Goal: Check status: Check status

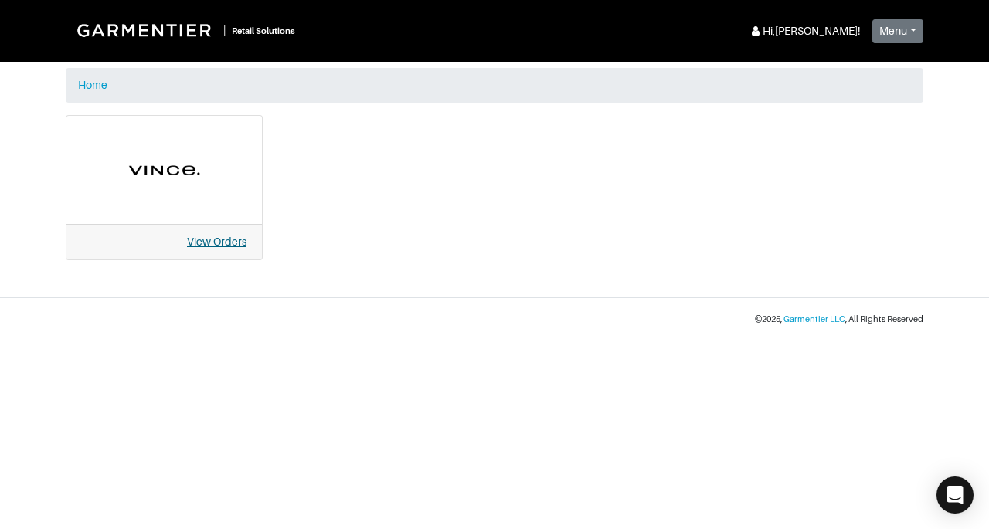
click at [241, 244] on link "View Orders" at bounding box center [217, 242] width 60 height 12
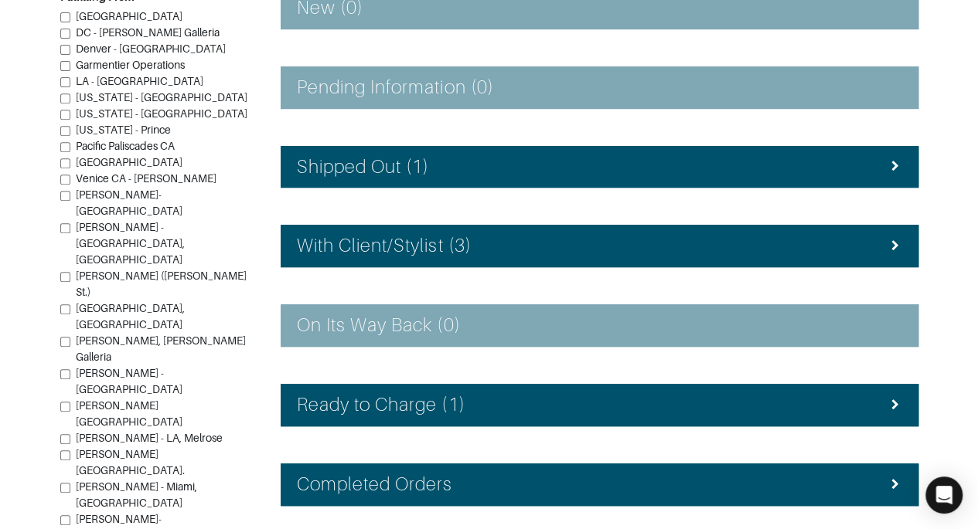
scroll to position [344, 0]
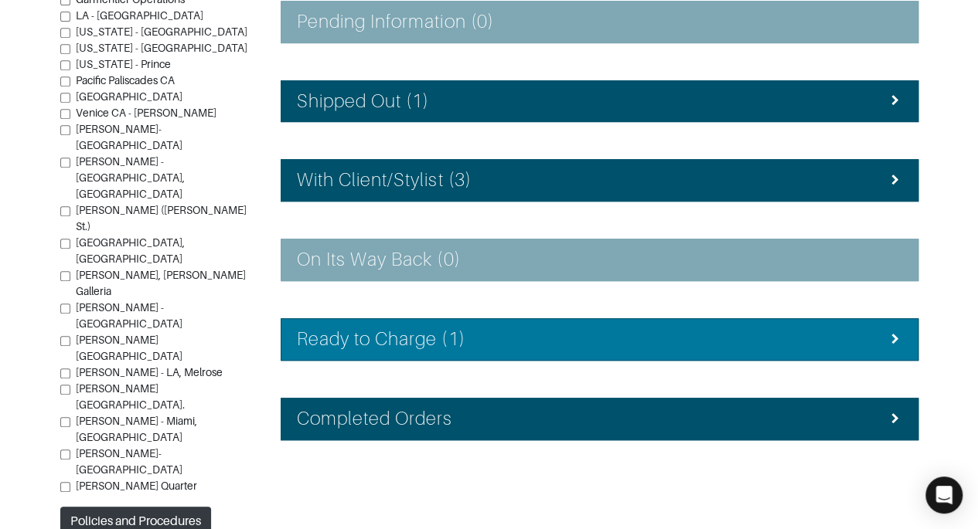
click at [856, 339] on div "Ready to Charge (1)" at bounding box center [599, 339] width 605 height 22
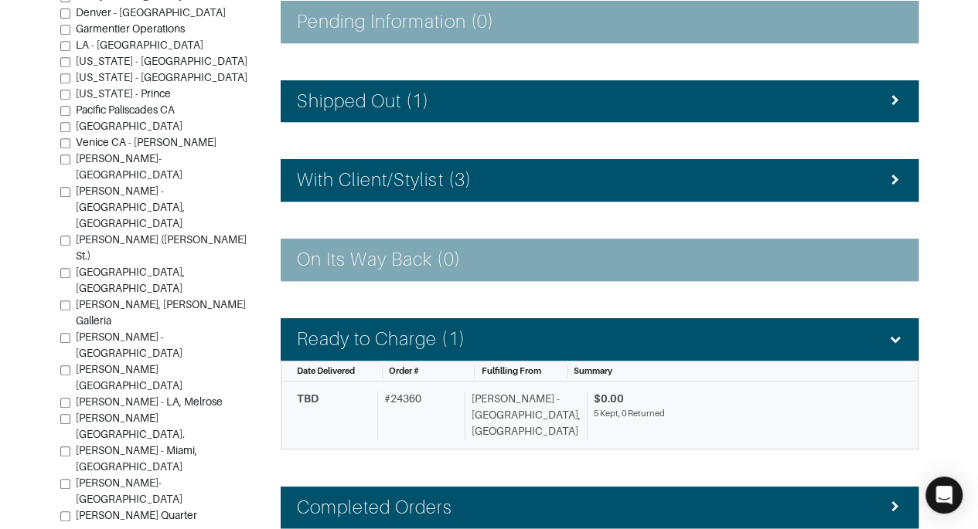
click at [733, 407] on div "5 Kept, 0 Returned" at bounding box center [742, 413] width 297 height 13
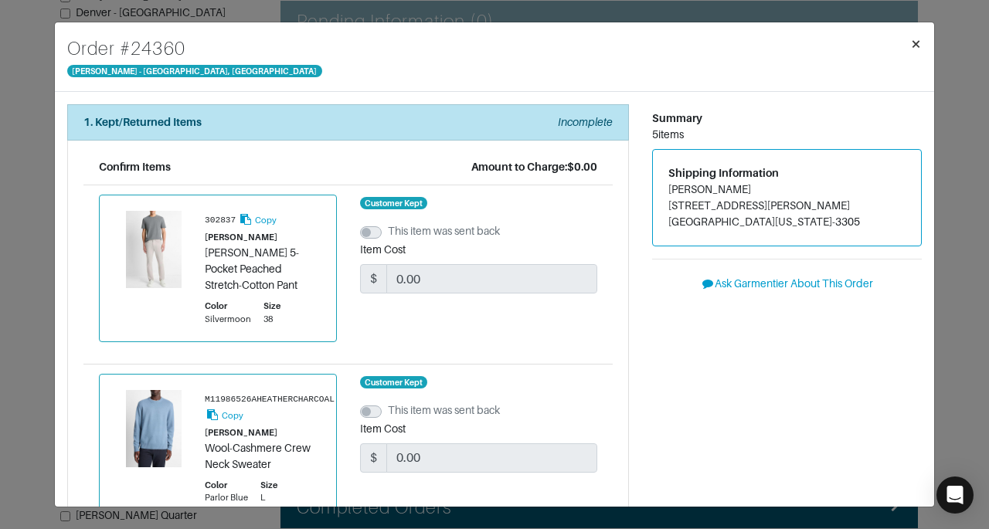
click at [923, 45] on button "×" at bounding box center [916, 43] width 36 height 43
